Goal: Task Accomplishment & Management: Manage account settings

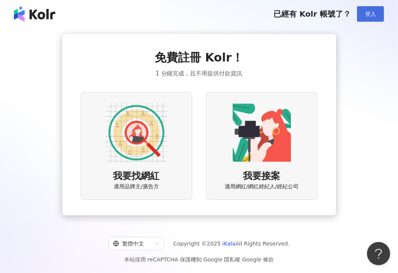
click at [357, 14] on button "登入" at bounding box center [370, 13] width 27 height 15
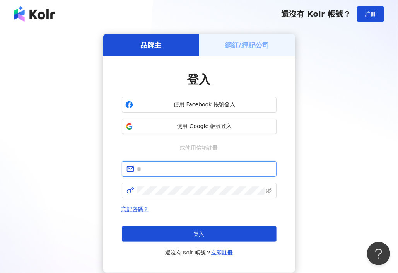
click at [226, 166] on input "text" at bounding box center [204, 169] width 135 height 9
type input "**********"
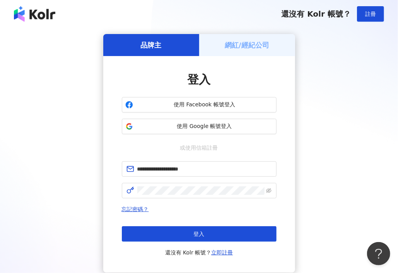
click at [254, 47] on h5 "網紅/經紀公司" at bounding box center [247, 45] width 45 height 10
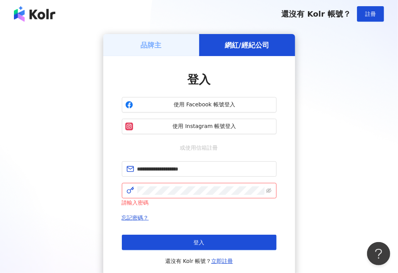
click at [192, 201] on div "請輸入密碼" at bounding box center [199, 203] width 155 height 9
click at [192, 197] on span at bounding box center [199, 190] width 155 height 15
click button "登入" at bounding box center [199, 242] width 155 height 15
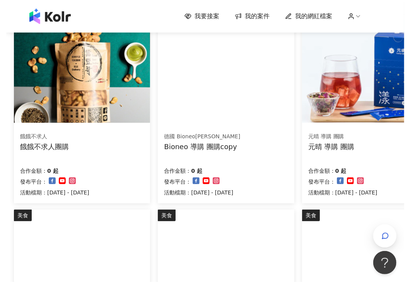
scroll to position [82, 0]
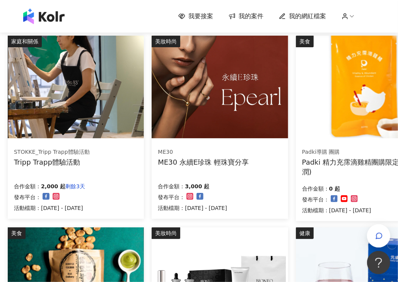
click at [76, 185] on p "剩餘3天" at bounding box center [75, 186] width 20 height 9
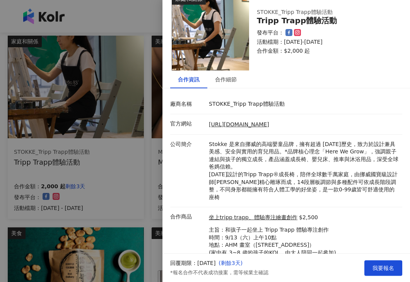
scroll to position [45, 0]
